Goal: Check status: Check status

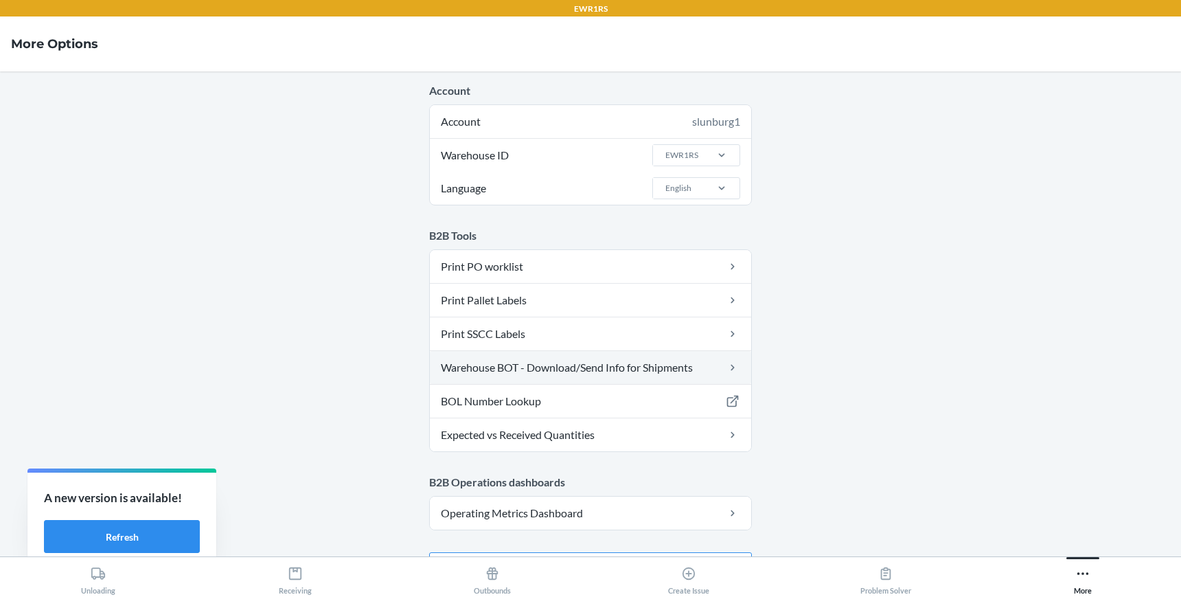
click at [579, 373] on link "Warehouse BOT - Download/Send Info for Shipments" at bounding box center [590, 367] width 321 height 33
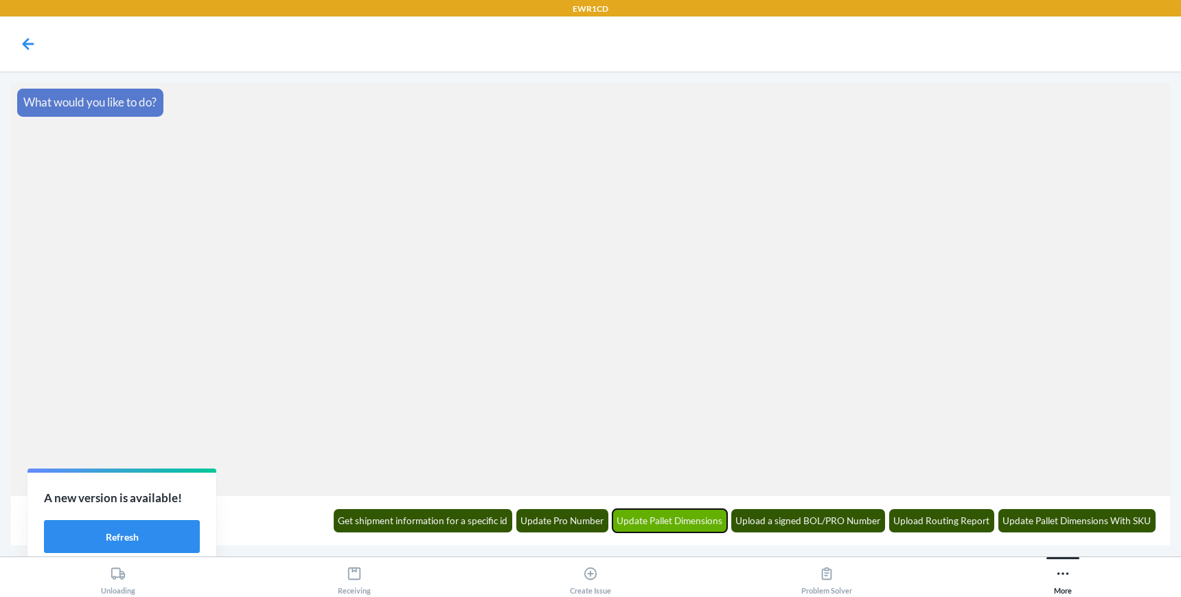
click at [665, 520] on button "Update Pallet Dimensions" at bounding box center [669, 520] width 115 height 23
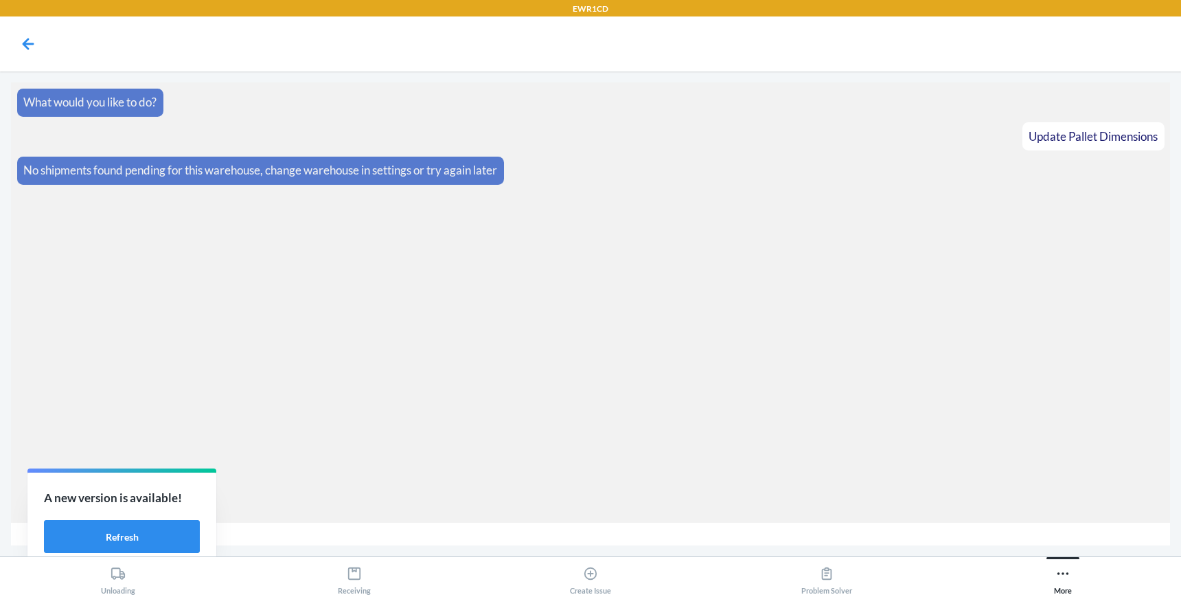
click at [851, 531] on article at bounding box center [590, 534] width 1147 height 11
click at [106, 531] on button "Refresh" at bounding box center [122, 536] width 156 height 33
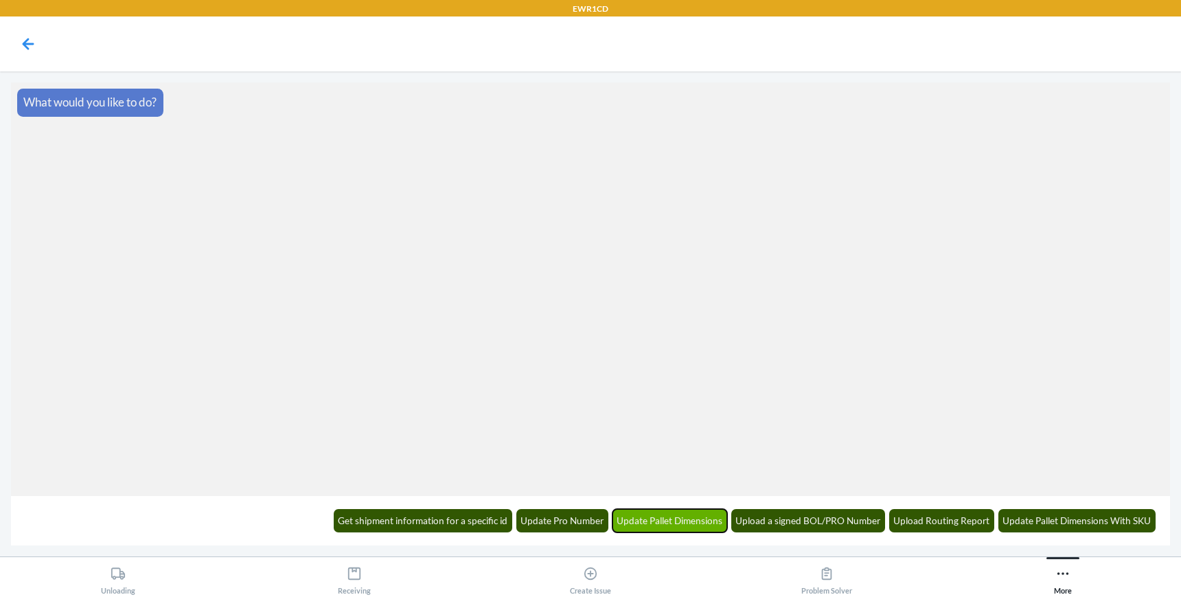
click at [678, 520] on button "Update Pallet Dimensions" at bounding box center [669, 520] width 115 height 23
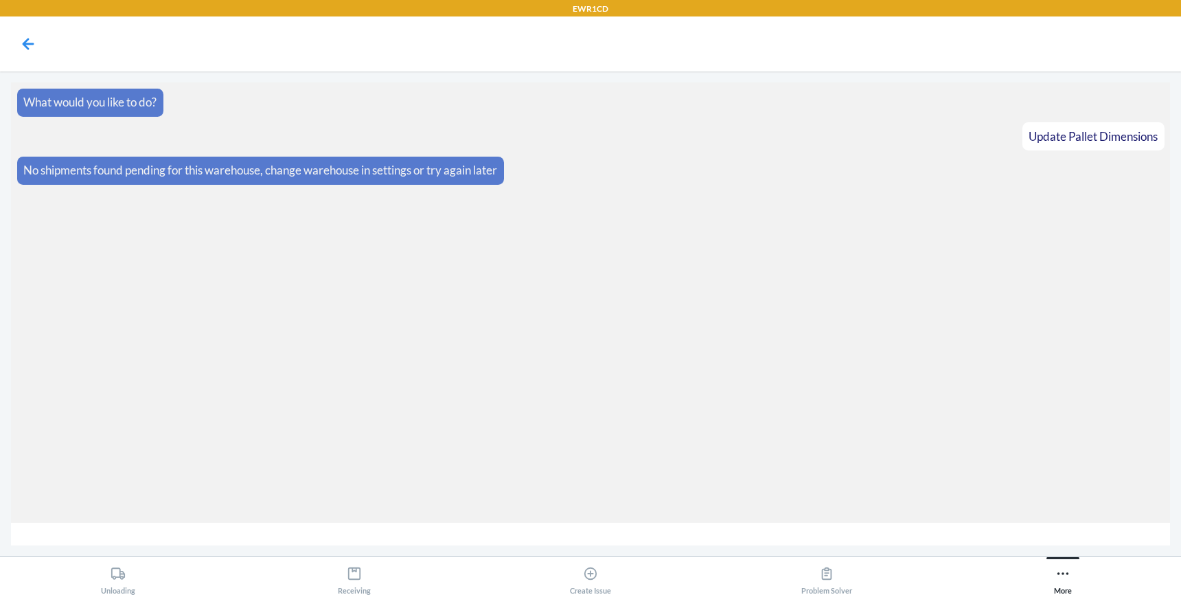
click at [922, 531] on article at bounding box center [590, 534] width 1147 height 11
click at [889, 537] on article at bounding box center [590, 534] width 1147 height 11
click at [34, 46] on icon at bounding box center [27, 43] width 23 height 23
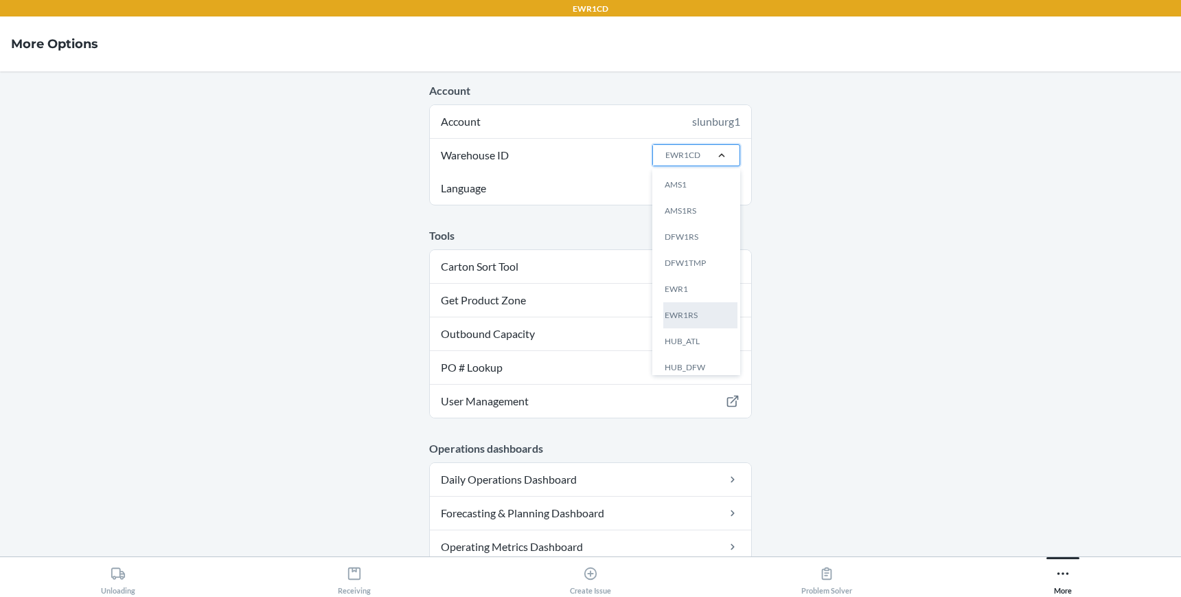
click at [689, 312] on div "EWR1RS" at bounding box center [700, 315] width 74 height 26
click at [665, 161] on input "Warehouse ID option EWR1RS focused, 6 of 25. 25 results available. Use Up and D…" at bounding box center [664, 155] width 1 height 12
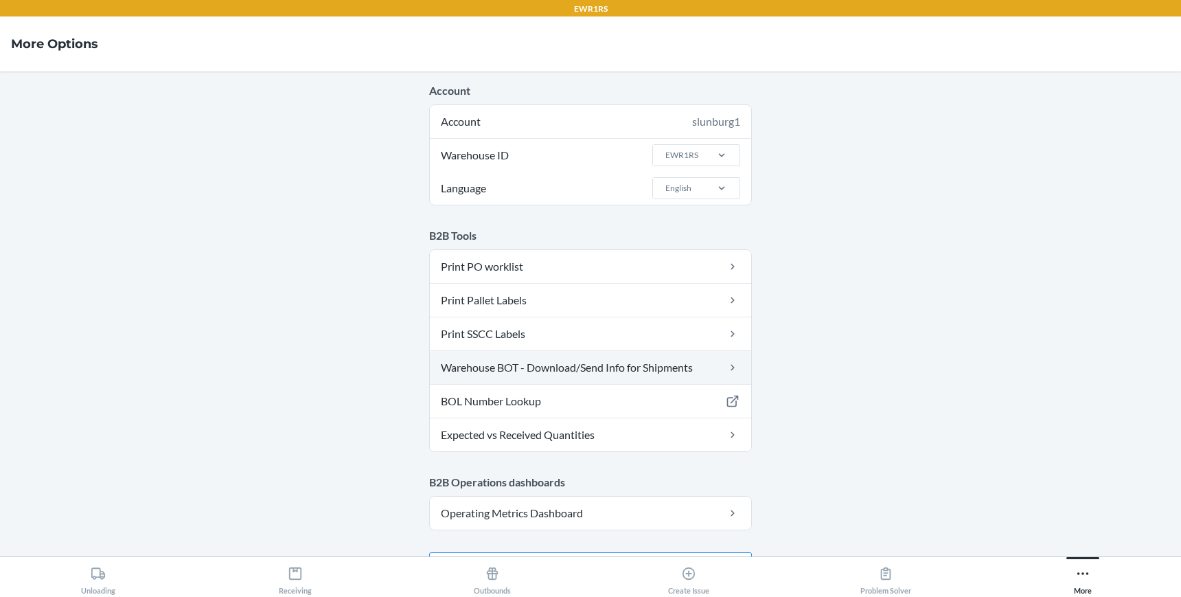
click at [543, 361] on link "Warehouse BOT - Download/Send Info for Shipments" at bounding box center [590, 367] width 321 height 33
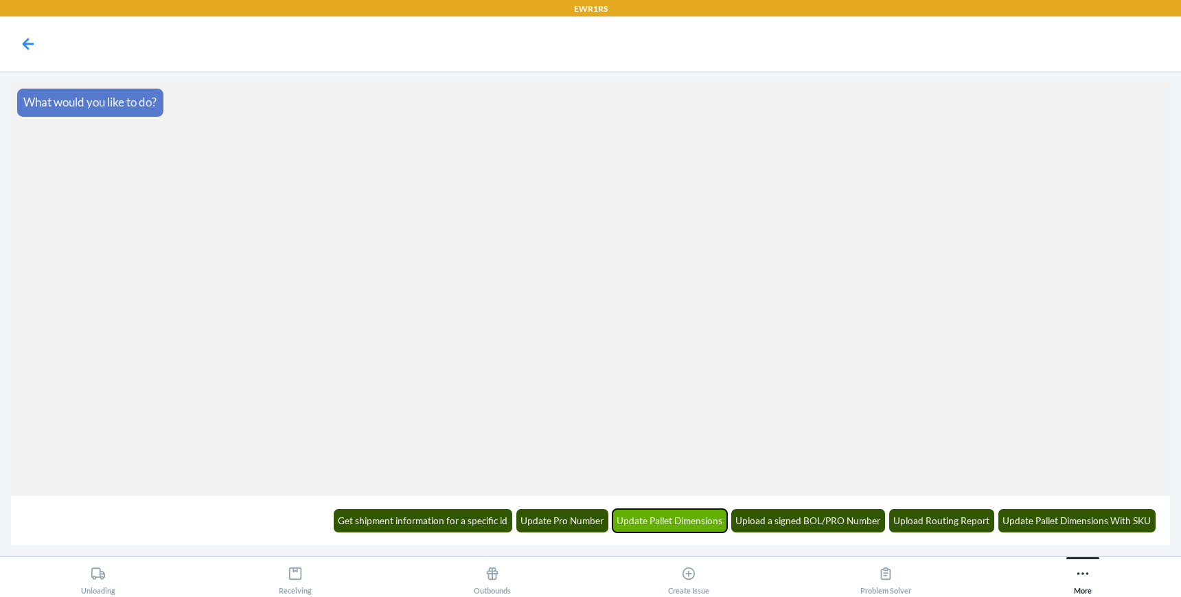
click at [702, 521] on button "Update Pallet Dimensions" at bounding box center [669, 520] width 115 height 23
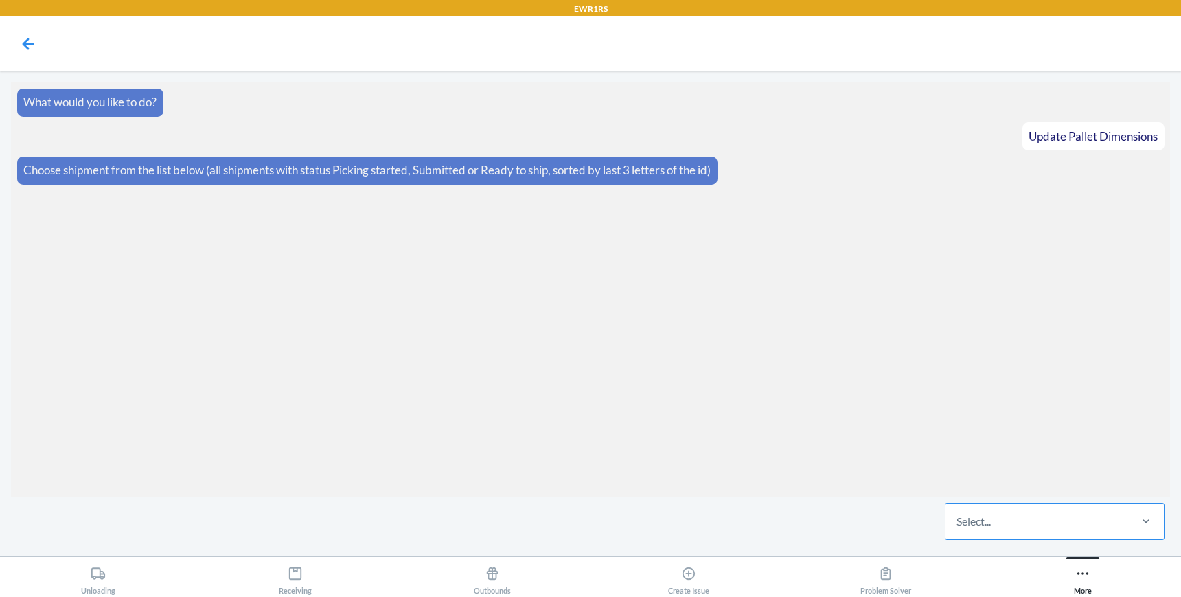
click at [994, 527] on div "Select..." at bounding box center [1036, 521] width 183 height 36
click at [958, 527] on input "Select..." at bounding box center [956, 521] width 1 height 16
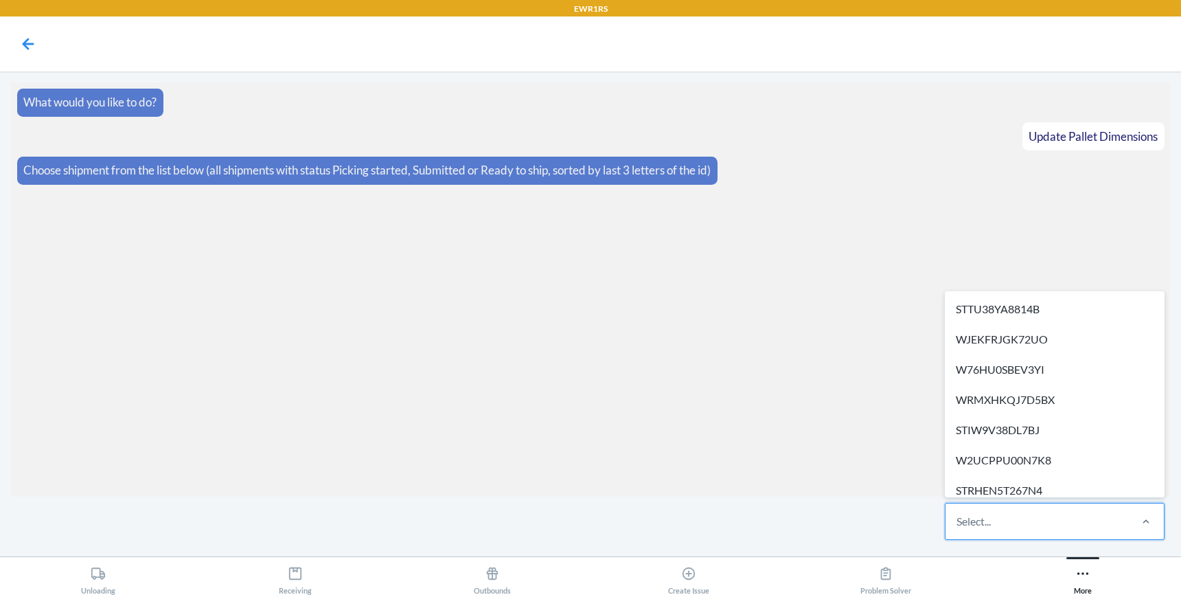
paste input "WE2E7PJ0QB4U8"
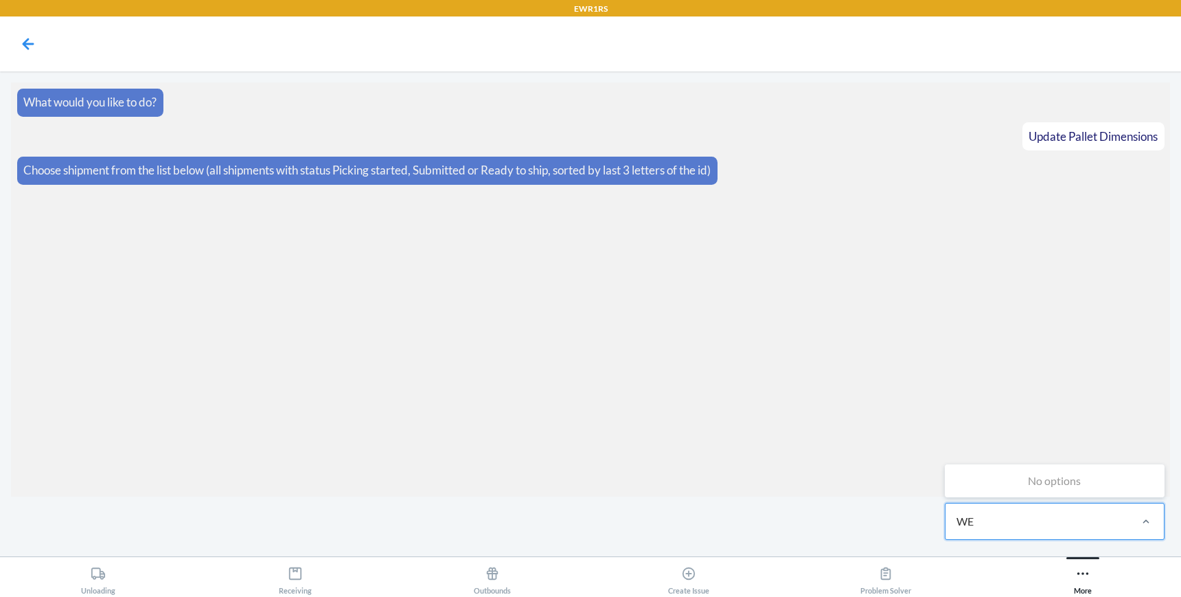
type input "W"
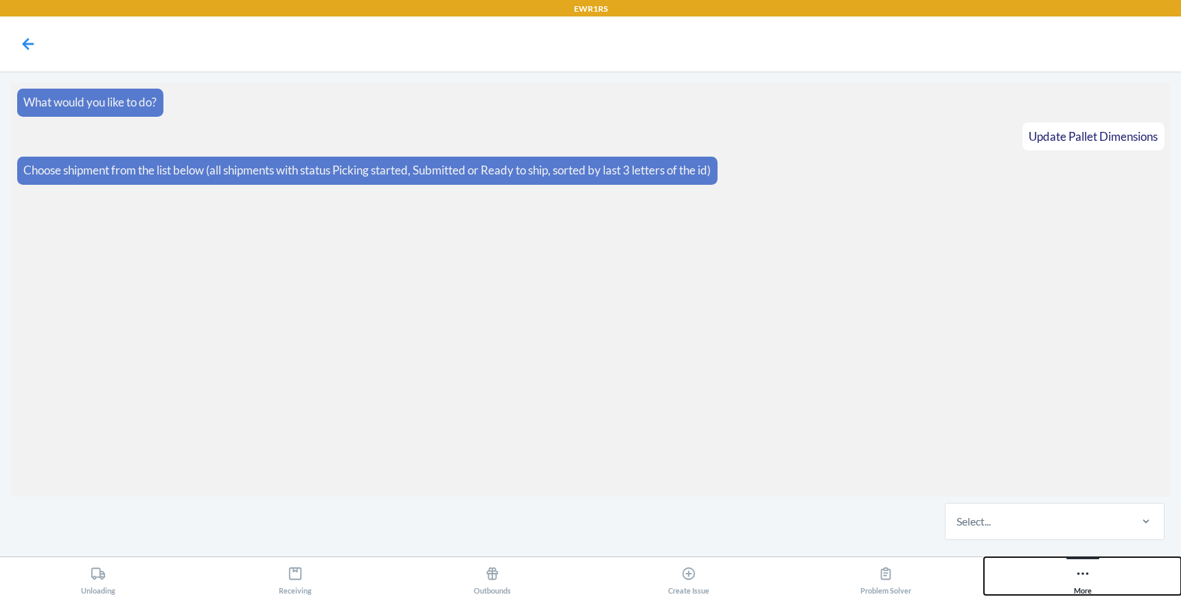
click at [1089, 581] on div "More" at bounding box center [1083, 577] width 18 height 34
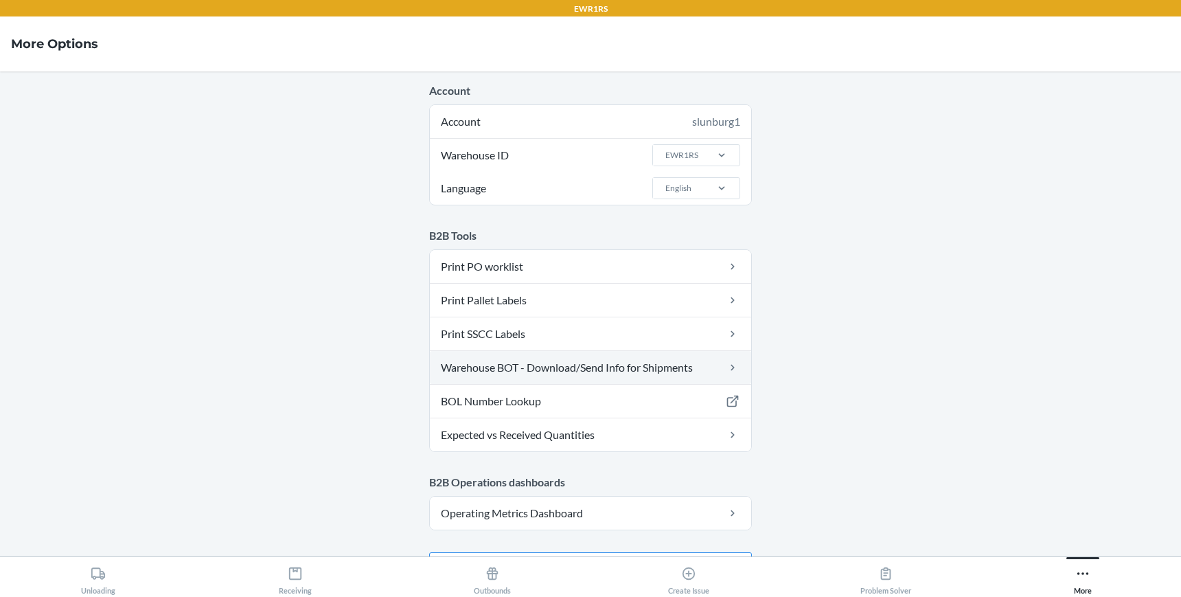
click at [570, 367] on link "Warehouse BOT - Download/Send Info for Shipments" at bounding box center [590, 367] width 321 height 33
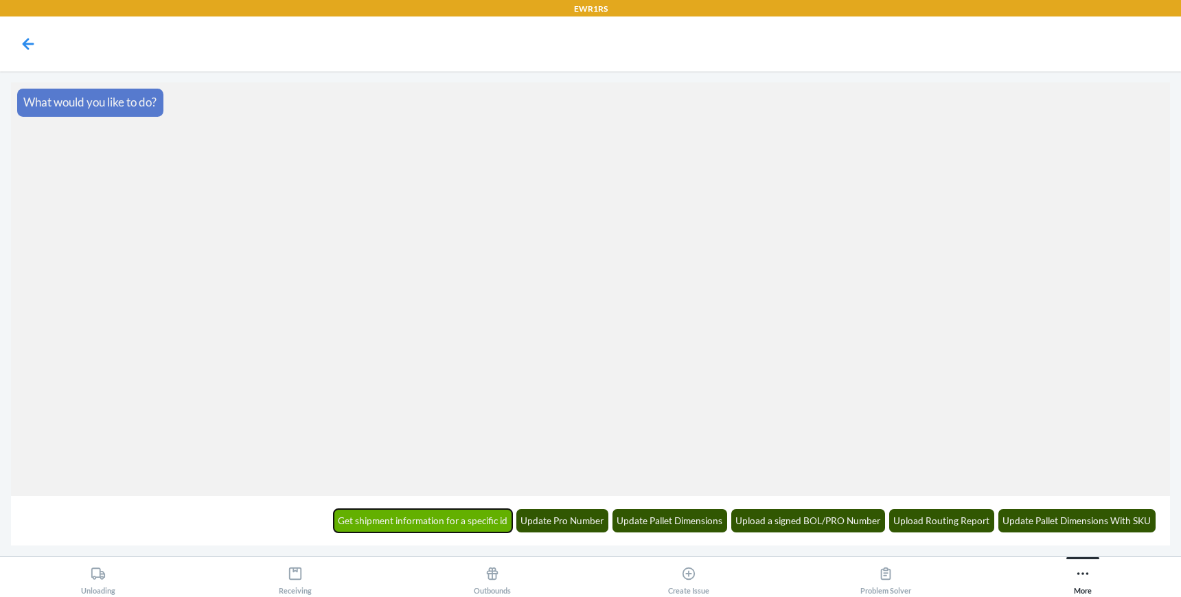
click at [477, 518] on button "Get shipment information for a specific id" at bounding box center [423, 520] width 179 height 23
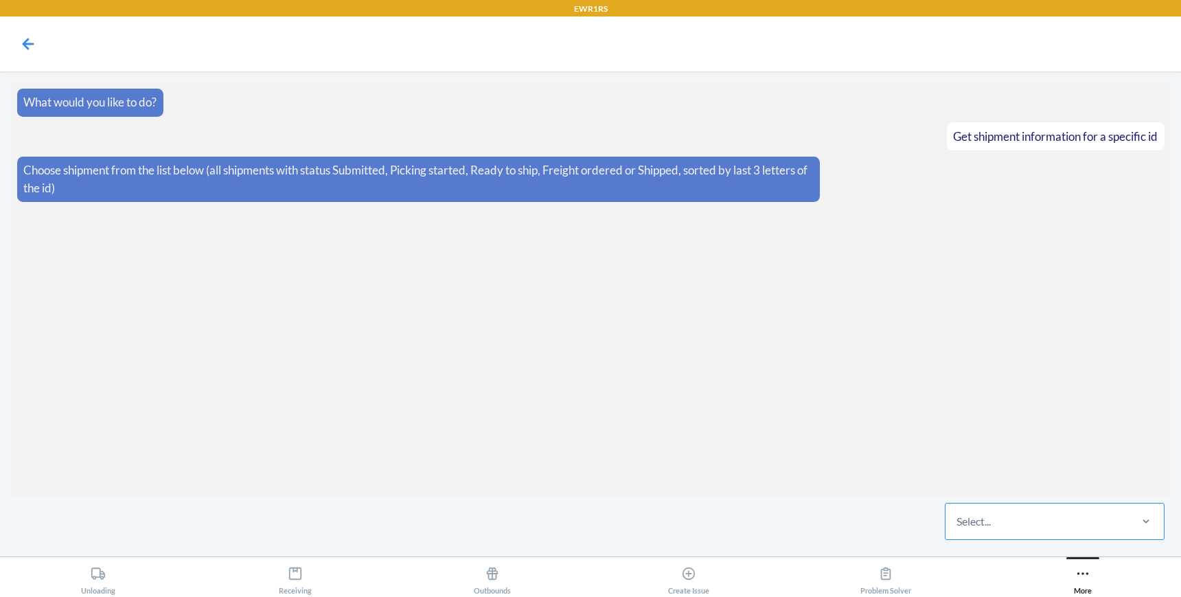
click at [1025, 528] on div "Select..." at bounding box center [1036, 521] width 183 height 36
click at [958, 528] on input "Select..." at bounding box center [956, 521] width 1 height 16
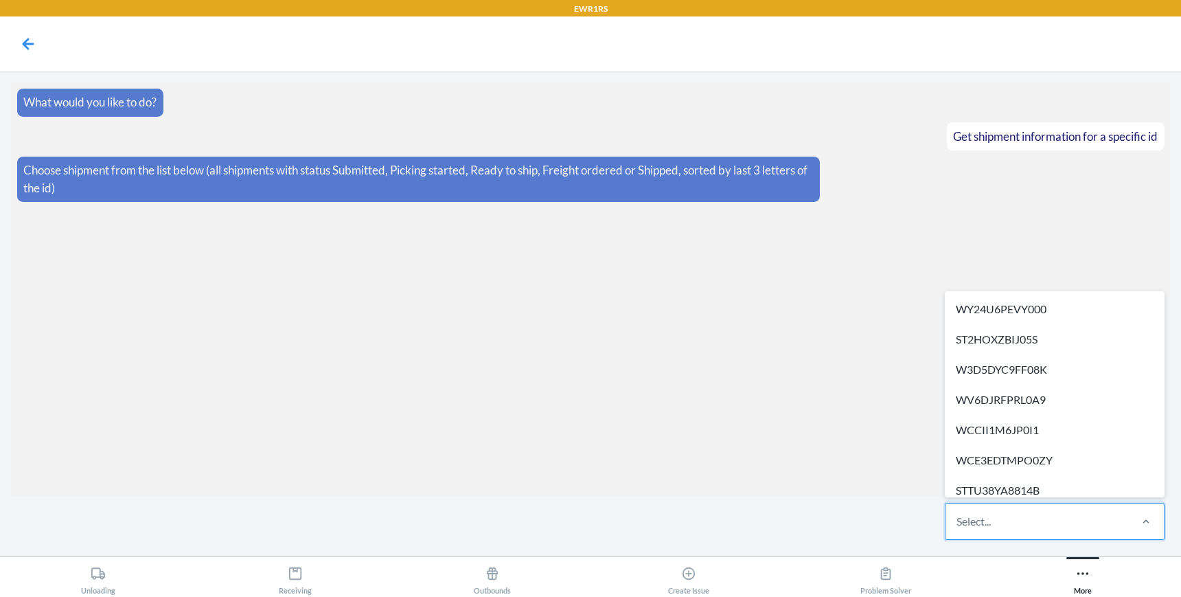
paste input "WE2E7PJ0QB4U8"
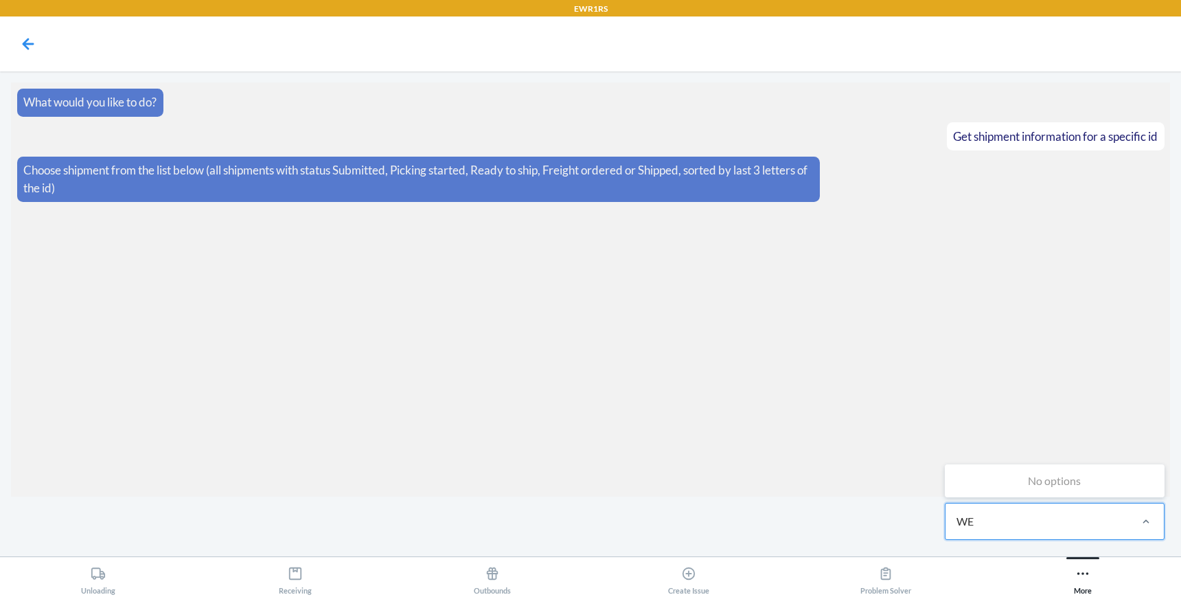
type input "W"
paste input "WE2E7PJ0QB4U8"
type input "WE2E7PJ0QB4U8"
click at [1023, 555] on div "No options" at bounding box center [1054, 558] width 214 height 27
click at [1023, 529] on input "WE2E7PJ0QB4U8" at bounding box center [1002, 521] width 92 height 16
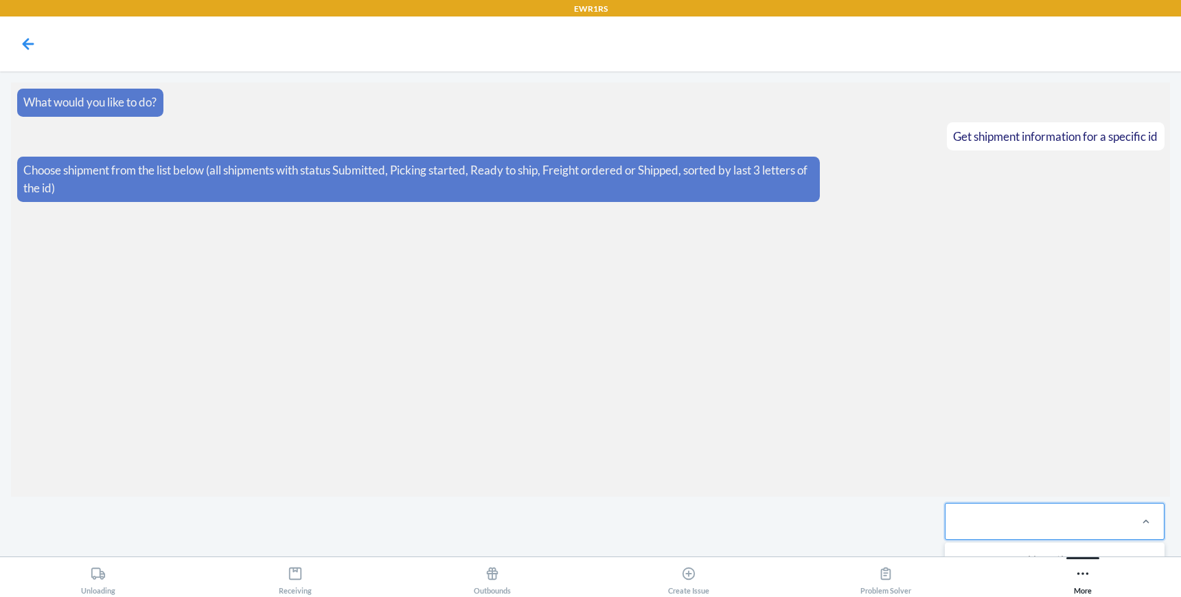
click at [1083, 527] on div "WE2E7PJ0QB4U8" at bounding box center [1036, 521] width 183 height 36
click at [1048, 527] on input "0 results available for search term WE2E7PJ0QB4U8. Select is focused ,type to r…" at bounding box center [1002, 521] width 92 height 16
paste input "WE2E7PJ0QB4U8"
type input "WE2E7PJ0QB4U8"
click at [1072, 549] on div "No options" at bounding box center [1054, 558] width 214 height 27
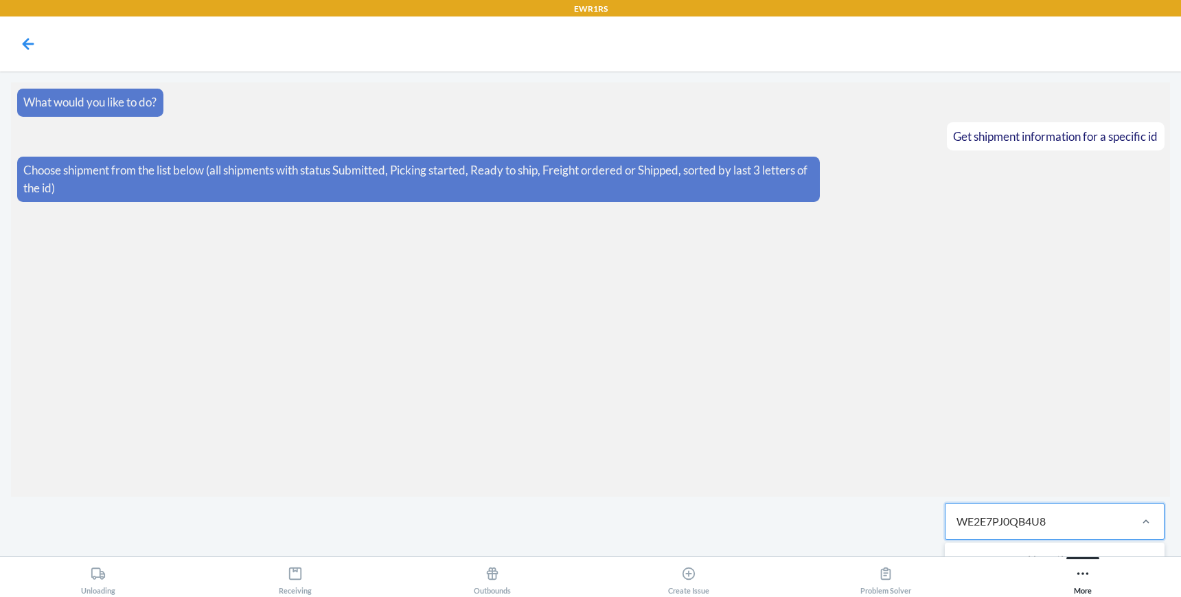
click at [1048, 529] on input "WE2E7PJ0QB4U8" at bounding box center [1002, 521] width 92 height 16
click at [1065, 522] on div "WE2E7PJ0QB4U8" at bounding box center [1036, 521] width 183 height 36
click at [1048, 522] on input "0 results available for search term WE2E7PJ0QB4U8. Select is focused ,type to r…" at bounding box center [1002, 521] width 92 height 16
